Goal: Task Accomplishment & Management: Use online tool/utility

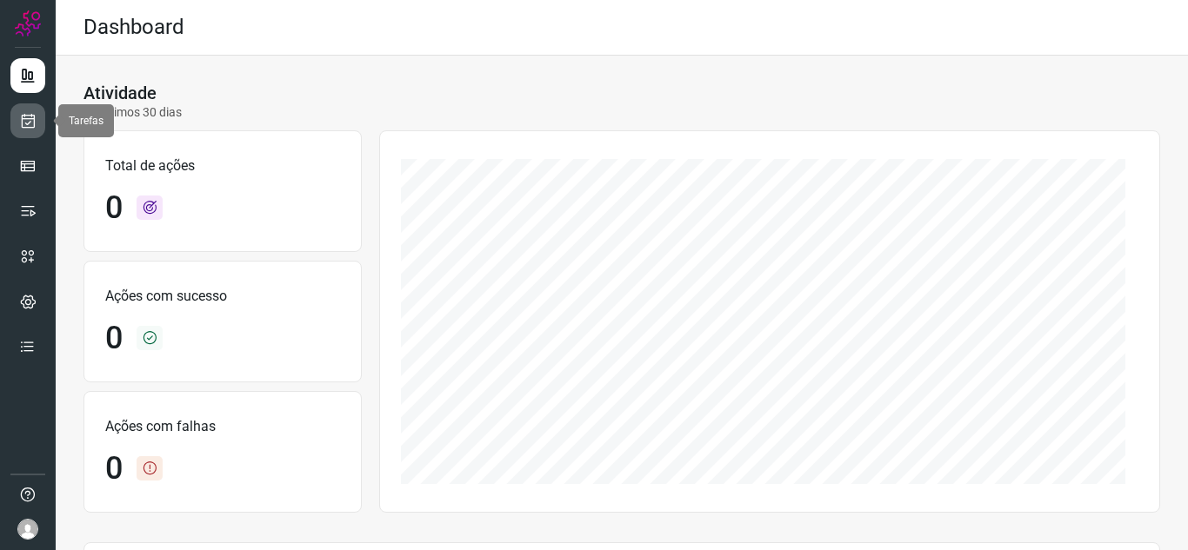
click at [17, 117] on link at bounding box center [27, 120] width 35 height 35
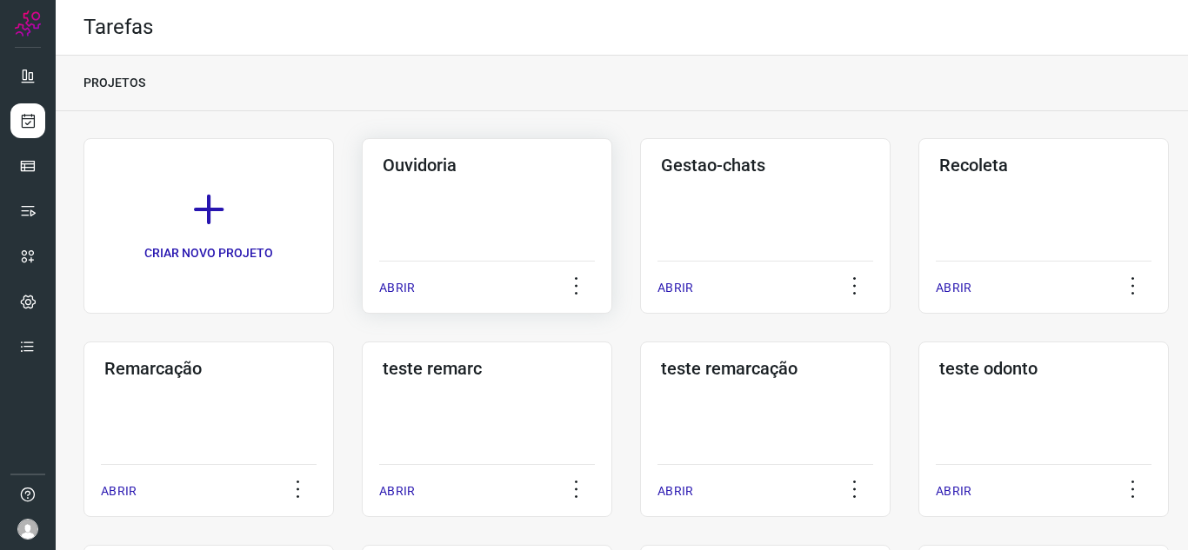
click at [387, 275] on div "ABRIR" at bounding box center [487, 282] width 216 height 43
click at [402, 289] on p "ABRIR" at bounding box center [397, 288] width 36 height 18
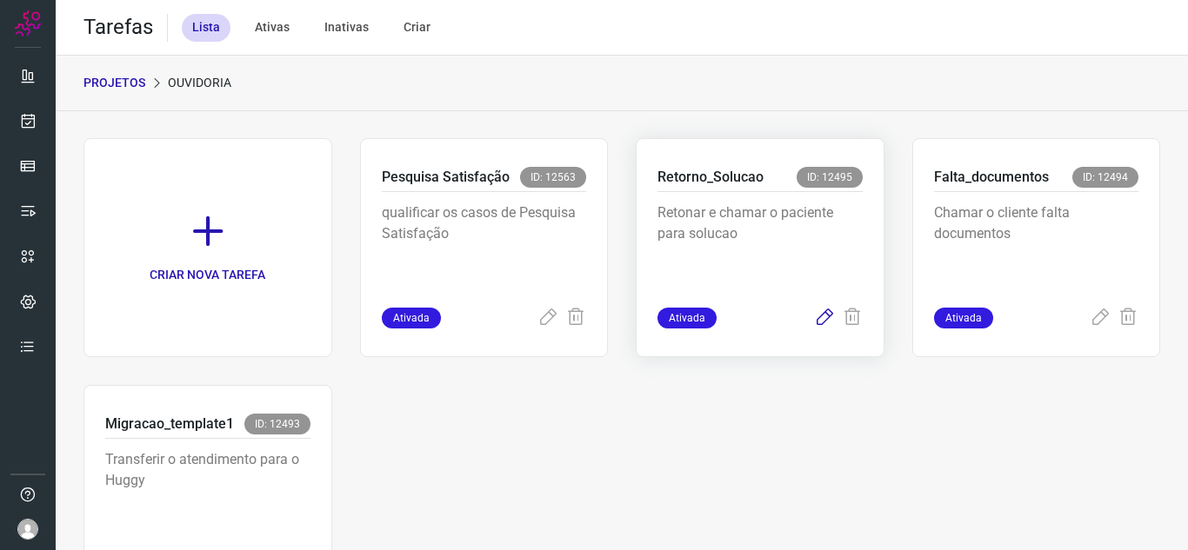
click at [814, 319] on icon at bounding box center [824, 318] width 21 height 21
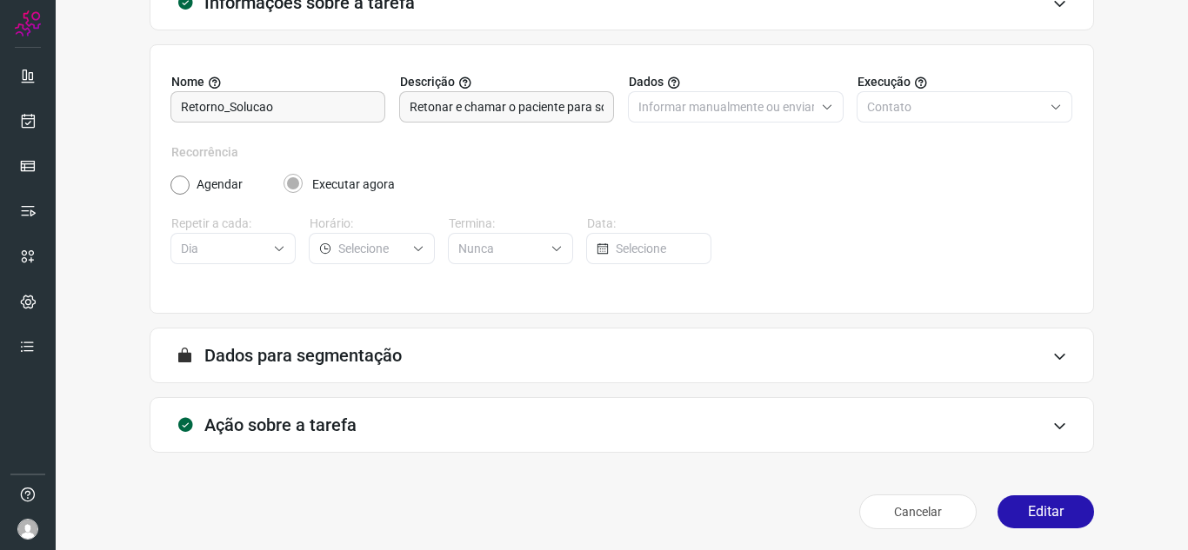
scroll to position [129, 0]
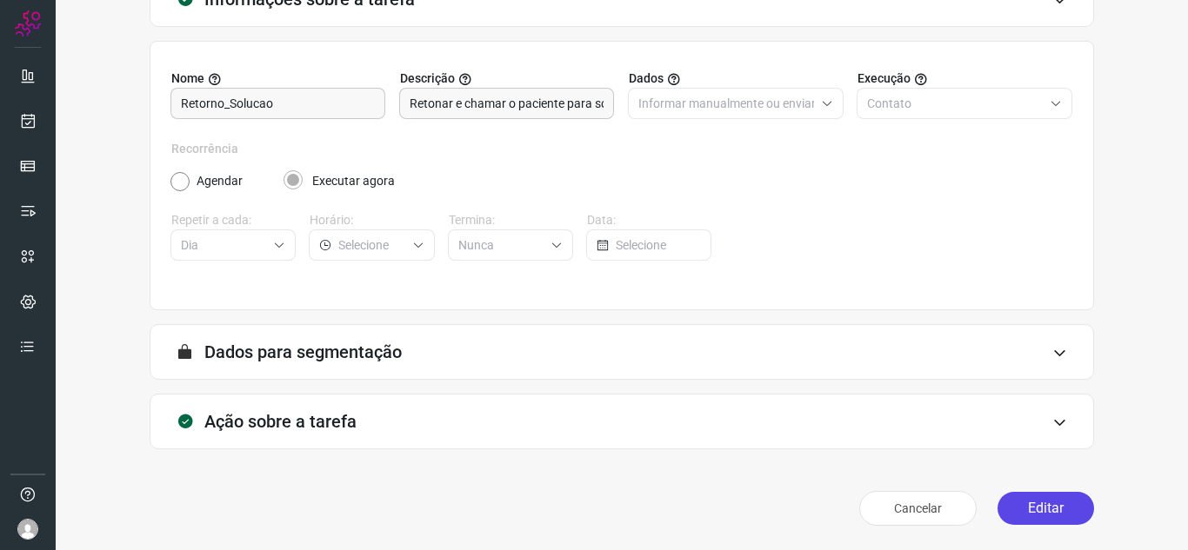
click at [1024, 496] on button "Editar" at bounding box center [1045, 508] width 97 height 33
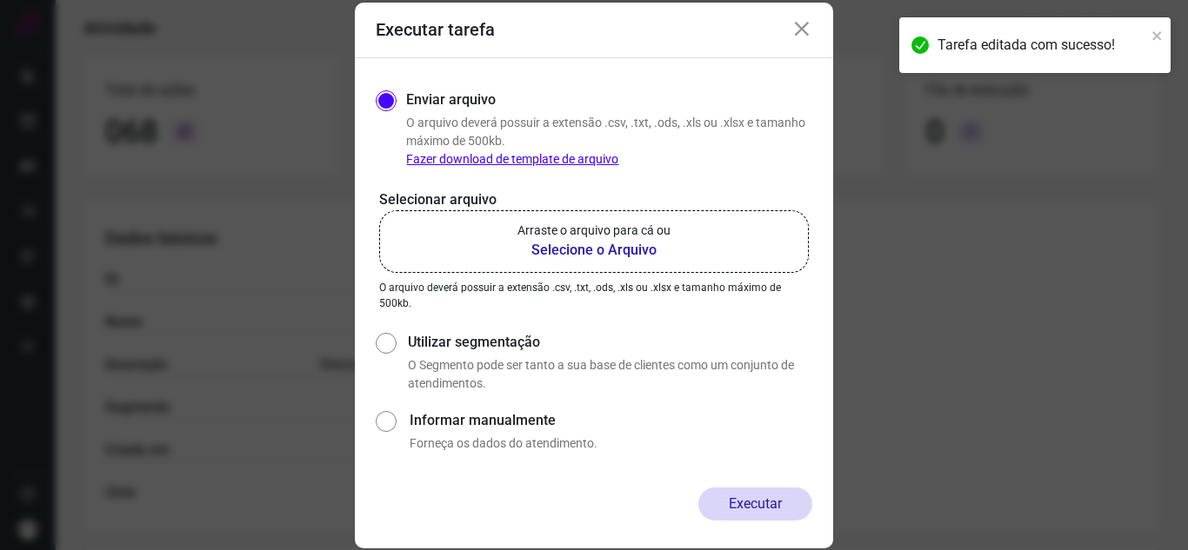
drag, startPoint x: 677, startPoint y: 245, endPoint x: 702, endPoint y: 242, distance: 24.6
click at [678, 245] on label "Arraste o arquivo para cá ou Selecione o Arquivo" at bounding box center [594, 241] width 430 height 63
click at [0, 0] on input "Arraste o arquivo para cá ou Selecione o Arquivo" at bounding box center [0, 0] width 0 height 0
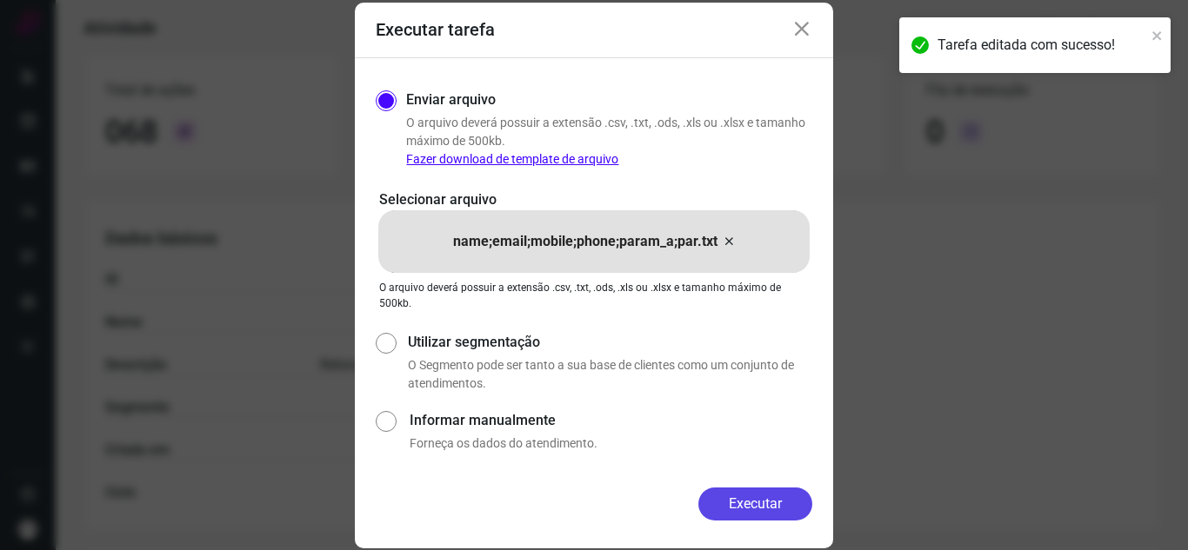
click at [793, 513] on button "Executar" at bounding box center [755, 504] width 114 height 33
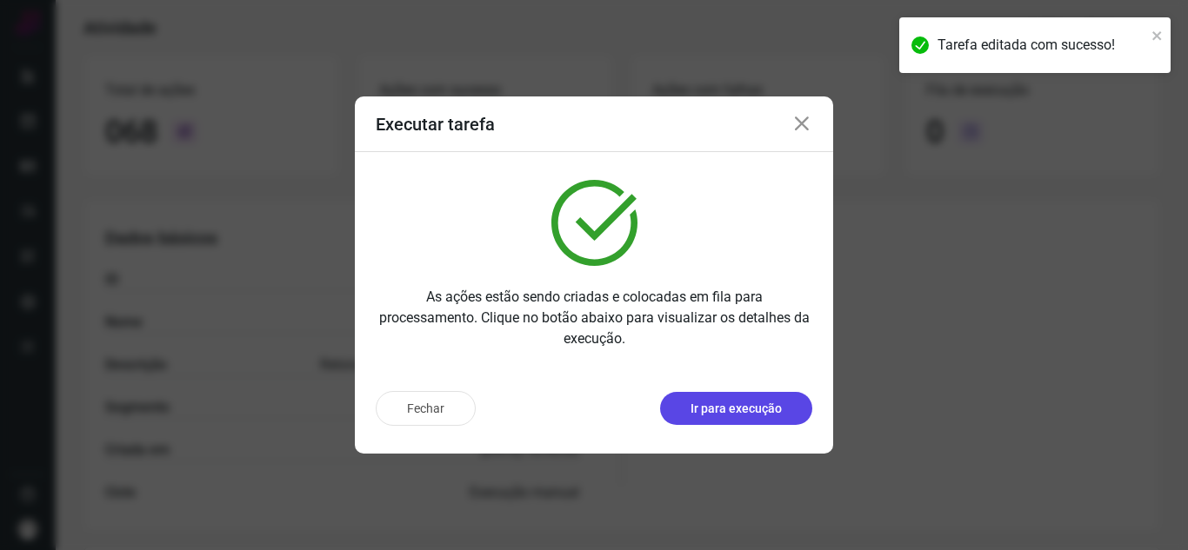
click at [789, 403] on button "Ir para execução" at bounding box center [736, 408] width 152 height 33
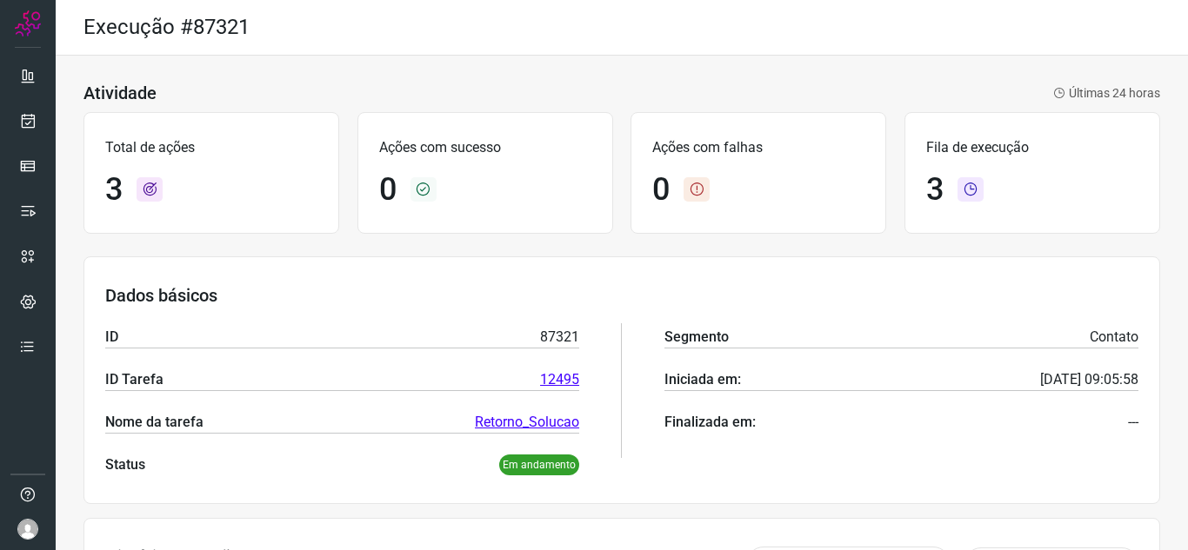
scroll to position [49, 0]
